Goal: Information Seeking & Learning: Learn about a topic

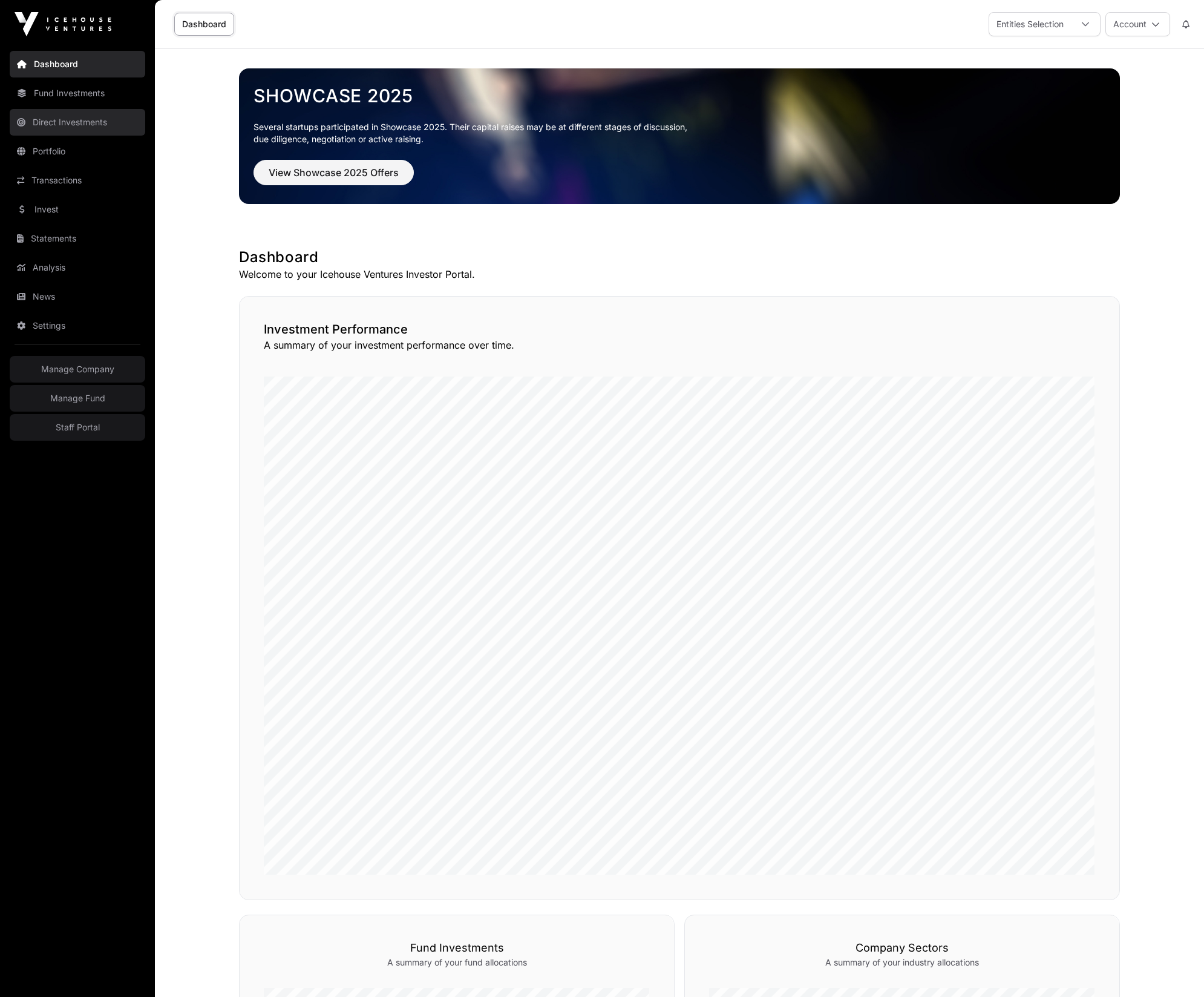
click at [83, 119] on link "Direct Investments" at bounding box center [77, 122] width 136 height 27
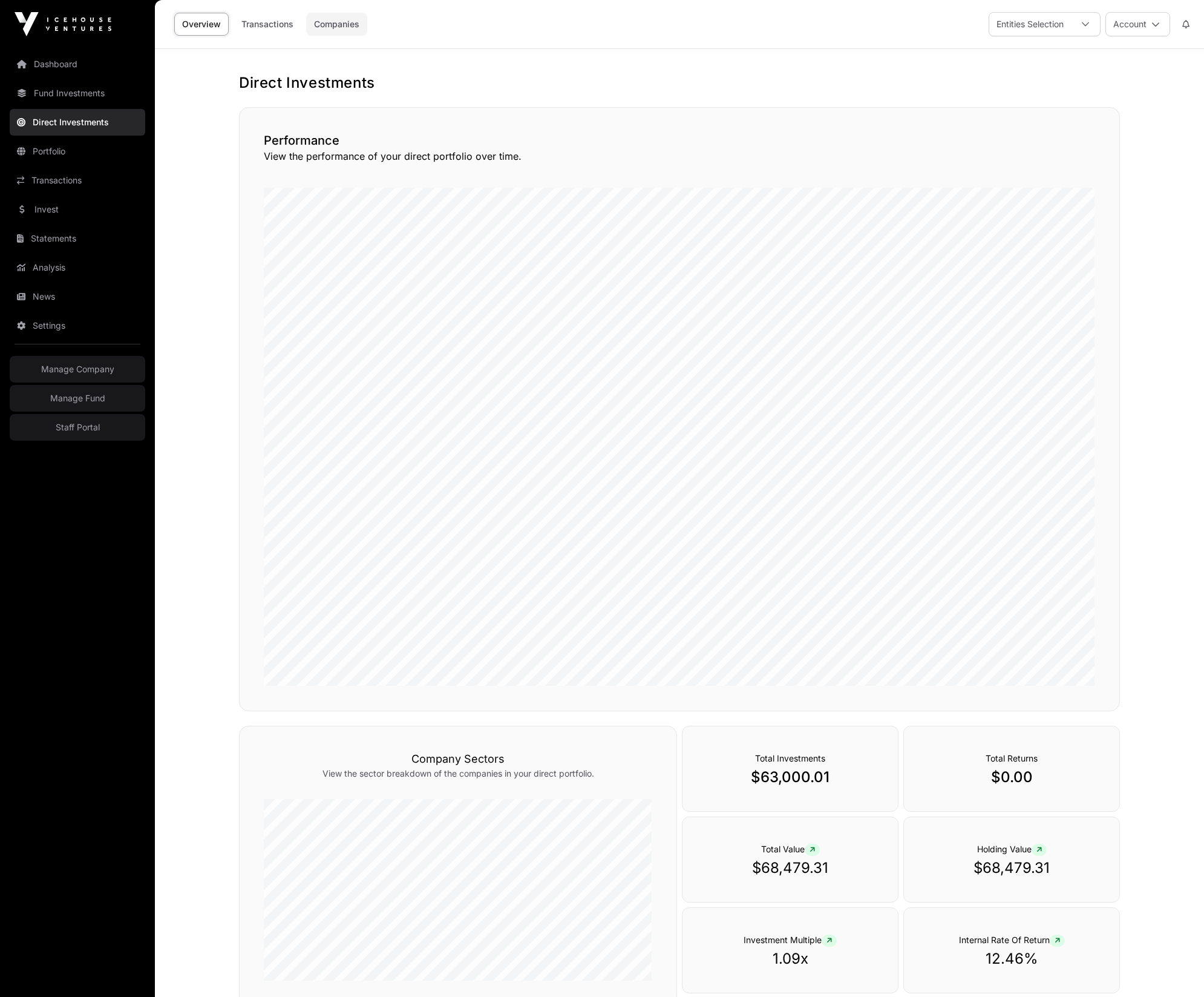
click at [344, 24] on link "Companies" at bounding box center [336, 24] width 61 height 23
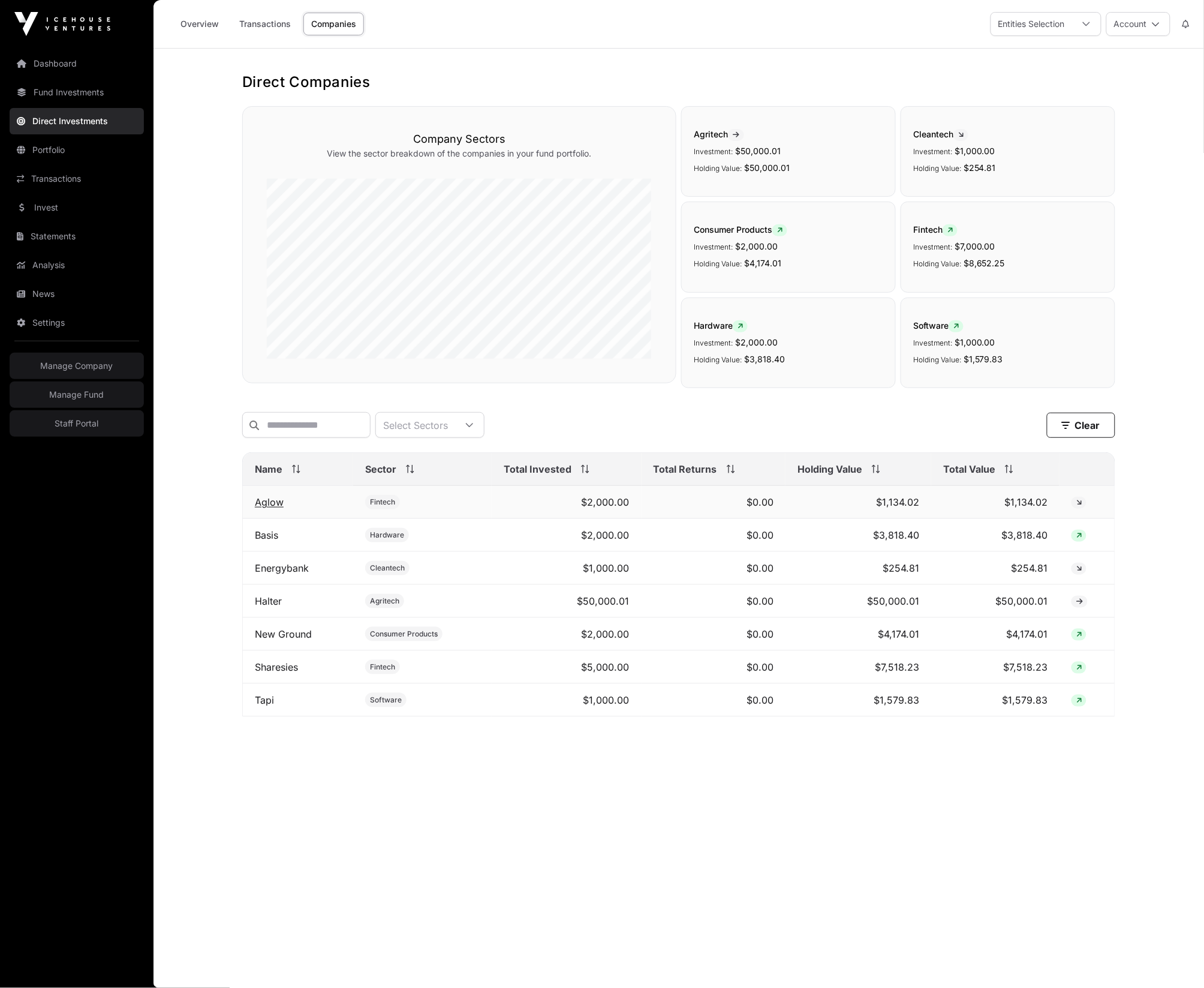
click at [272, 508] on link "Aglow" at bounding box center [269, 502] width 28 height 12
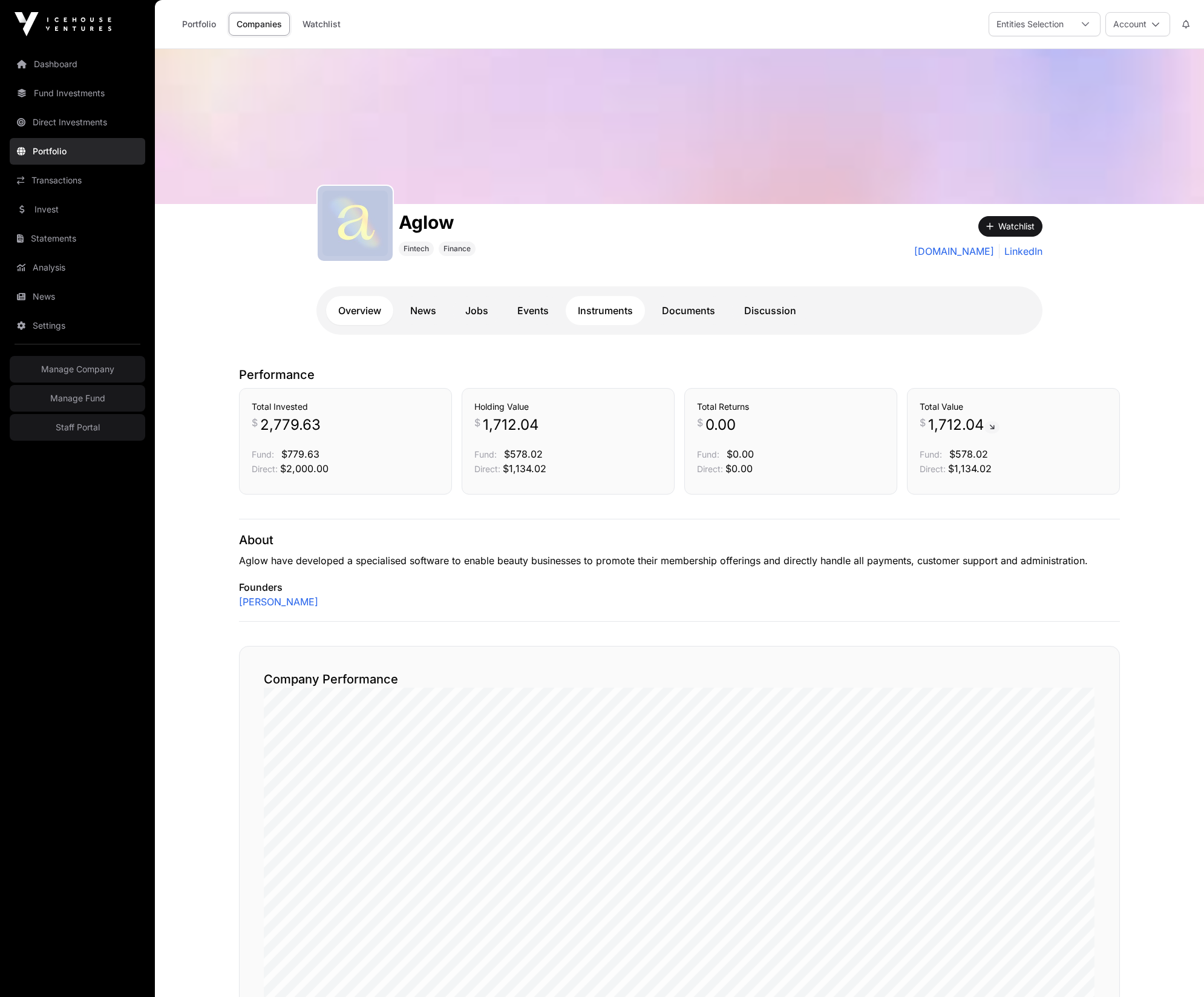
click at [633, 310] on link "Instruments" at bounding box center [605, 310] width 79 height 29
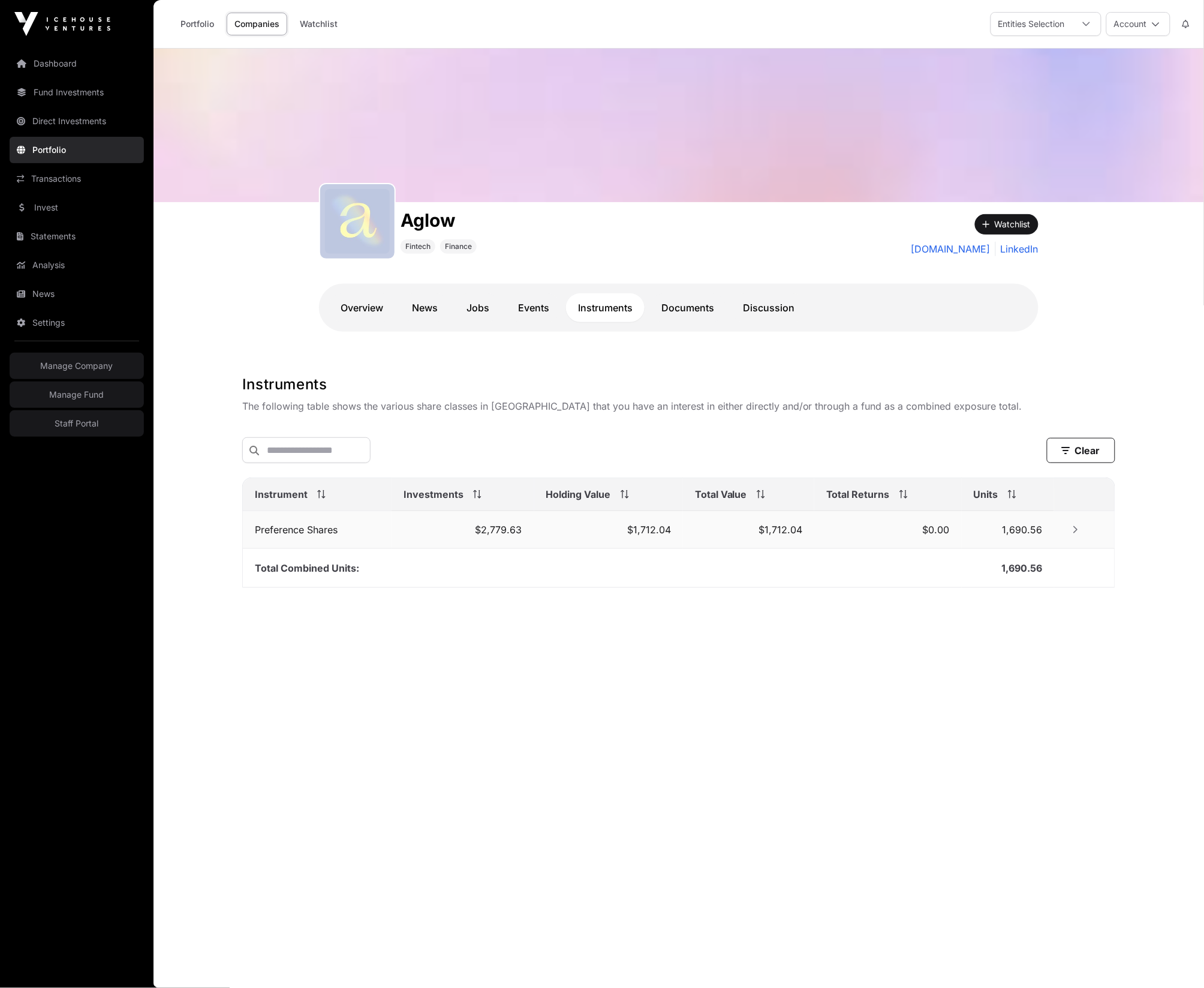
click at [1073, 529] on icon "Row Collapsed" at bounding box center [1075, 530] width 8 height 8
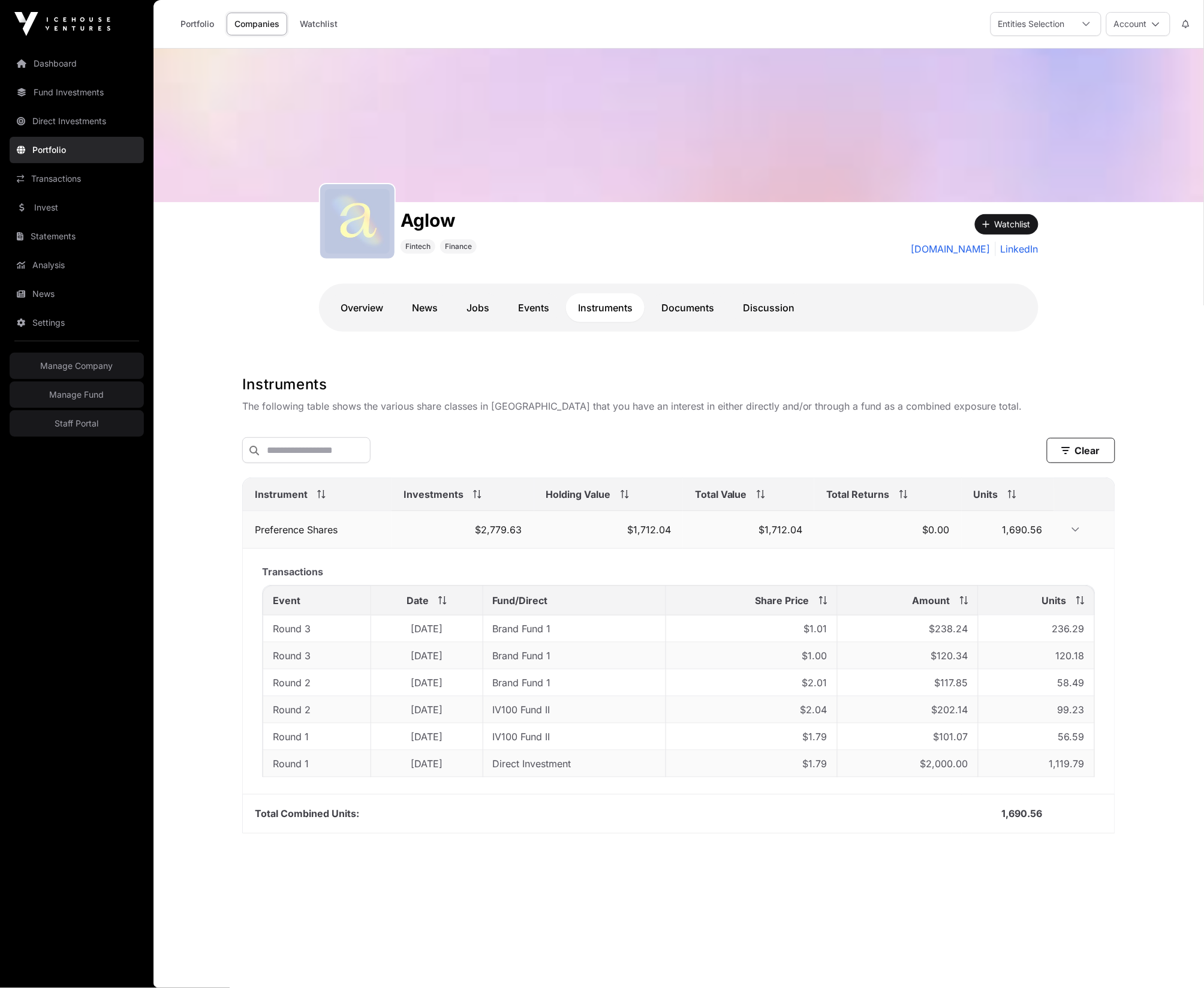
click at [1080, 529] on icon "Row Expanded" at bounding box center [1075, 530] width 8 height 8
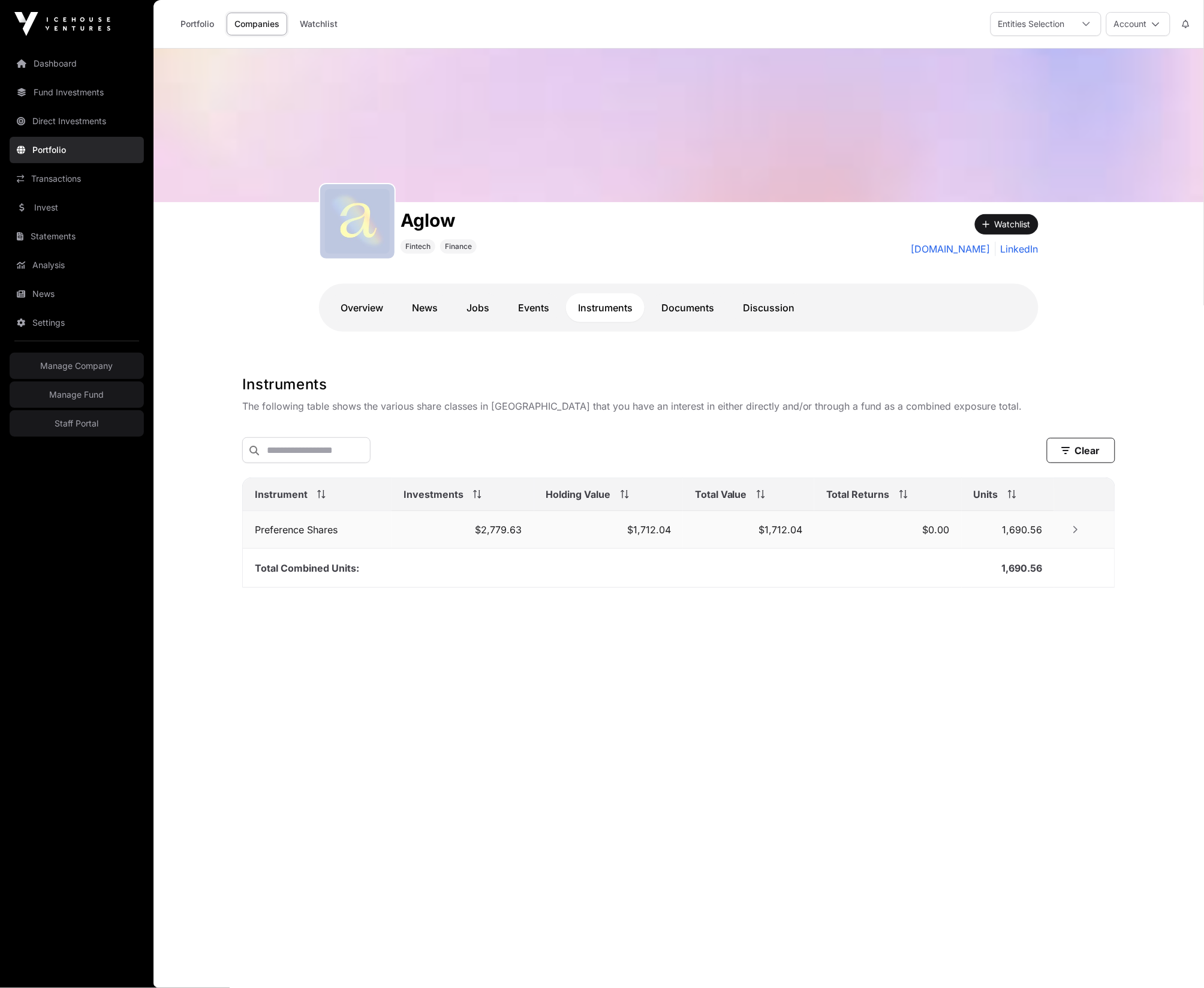
click at [1079, 527] on icon "Row Collapsed" at bounding box center [1075, 530] width 8 height 8
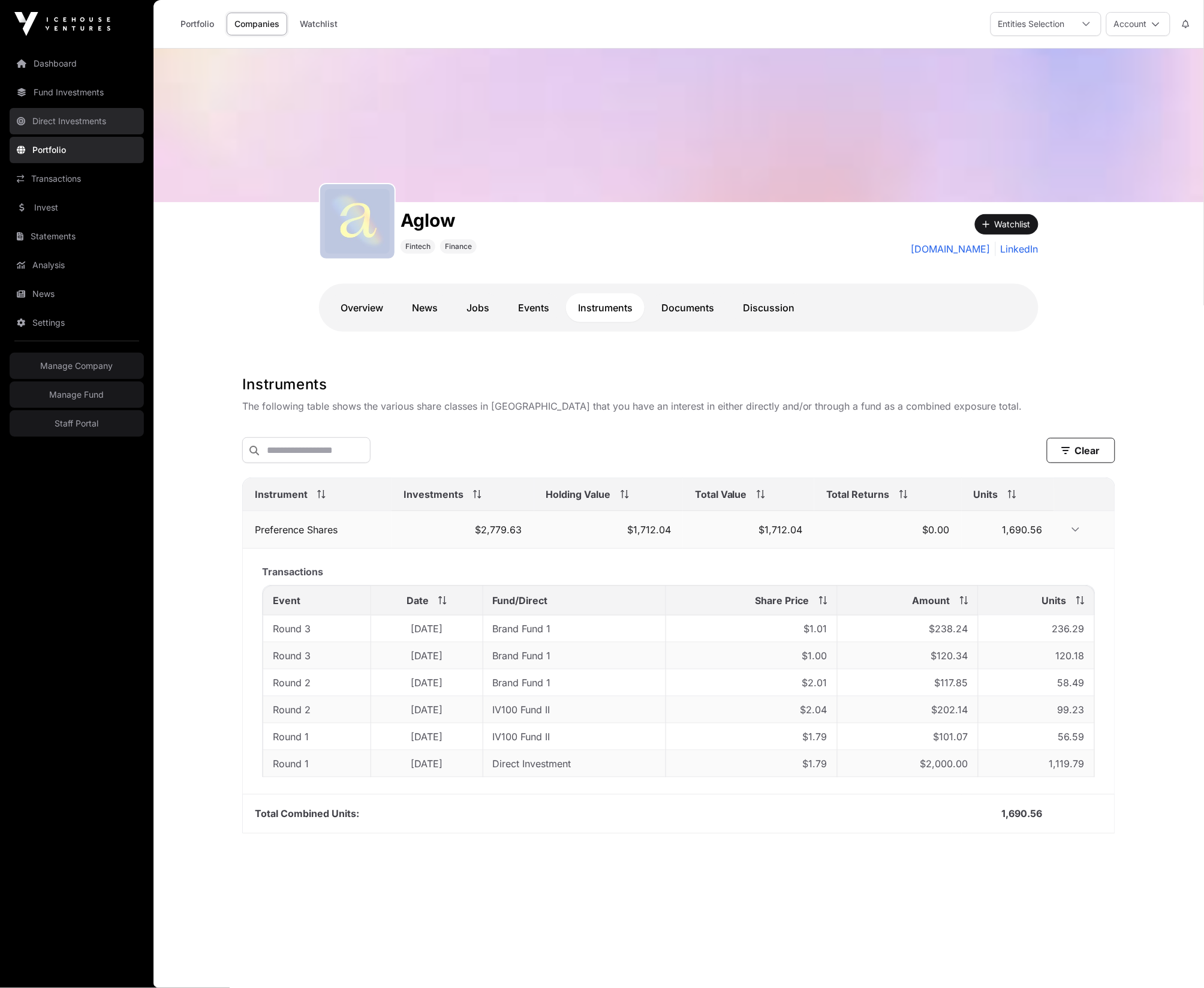
click at [84, 118] on link "Direct Investments" at bounding box center [76, 121] width 135 height 27
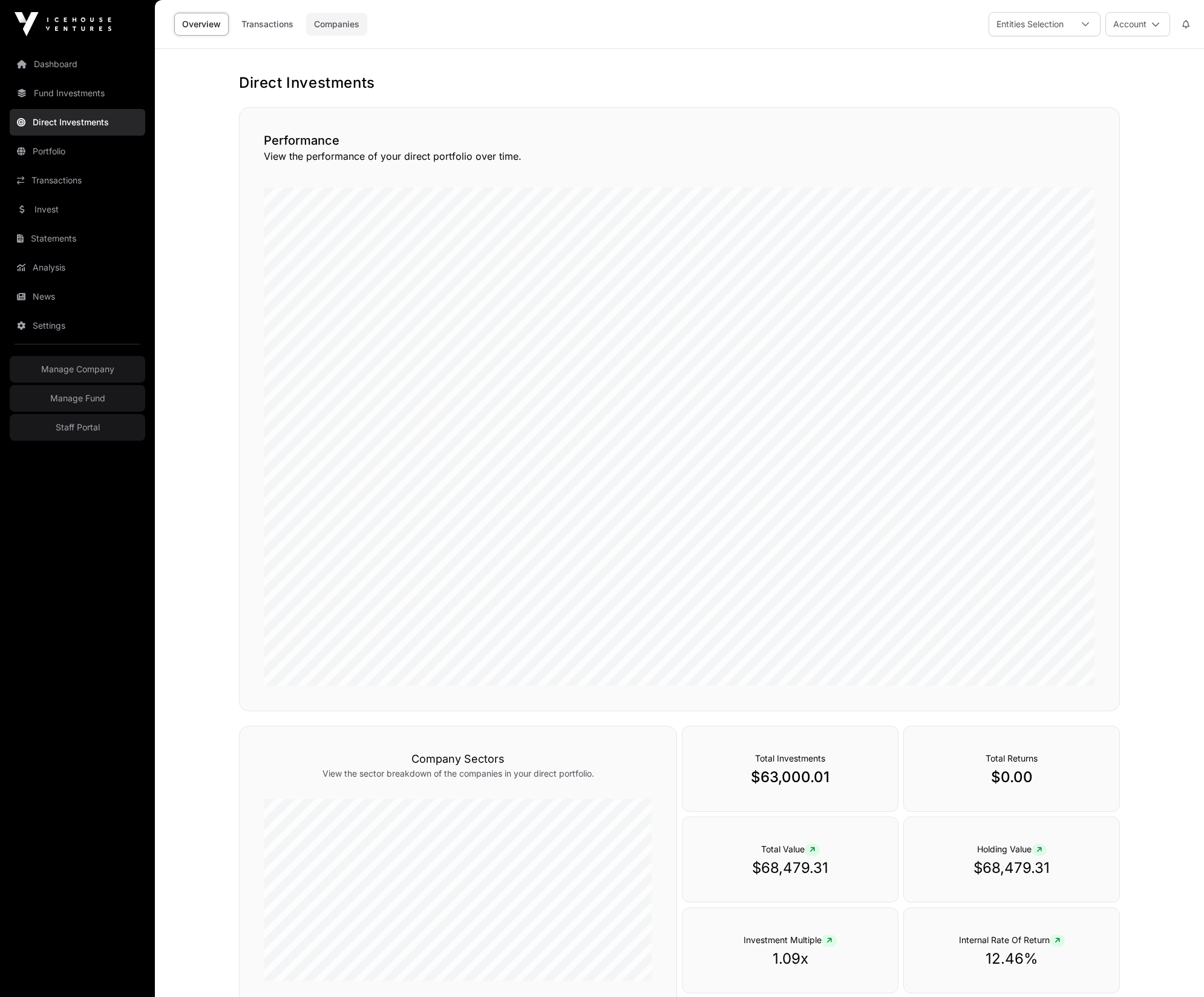
click at [336, 24] on link "Companies" at bounding box center [336, 24] width 61 height 23
